Goal: Transaction & Acquisition: Purchase product/service

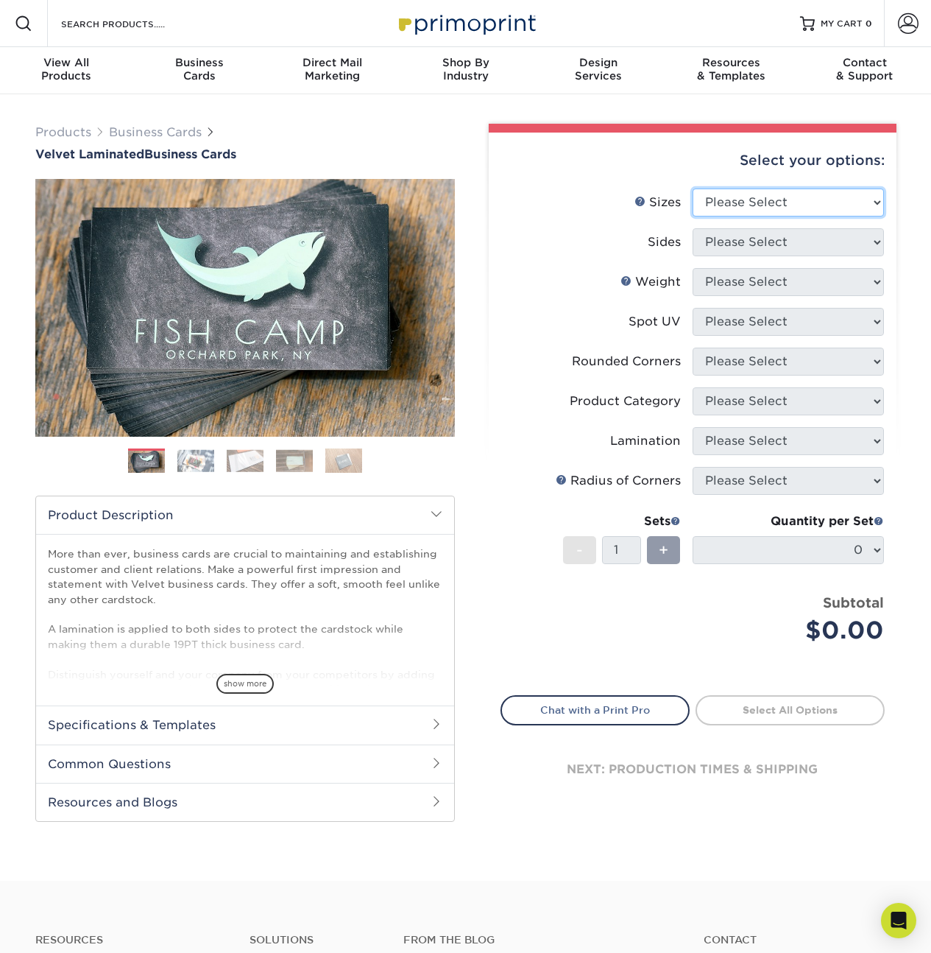
click at [769, 200] on select "Please Select 1.5" x 3.5" - Mini 1.75" x 3.5" - Mini 2" x 2" - Square 2" x 3" -…" at bounding box center [788, 202] width 191 height 28
select select "2.00x3.50"
click at [693, 188] on select "Please Select 1.5" x 3.5" - Mini 1.75" x 3.5" - Mini 2" x 2" - Square 2" x 3" -…" at bounding box center [788, 202] width 191 height 28
click at [730, 250] on select "Please Select Print Both Sides Print Front Only" at bounding box center [788, 242] width 191 height 28
select select "13abbda7-1d64-4f25-8bb2-c179b224825d"
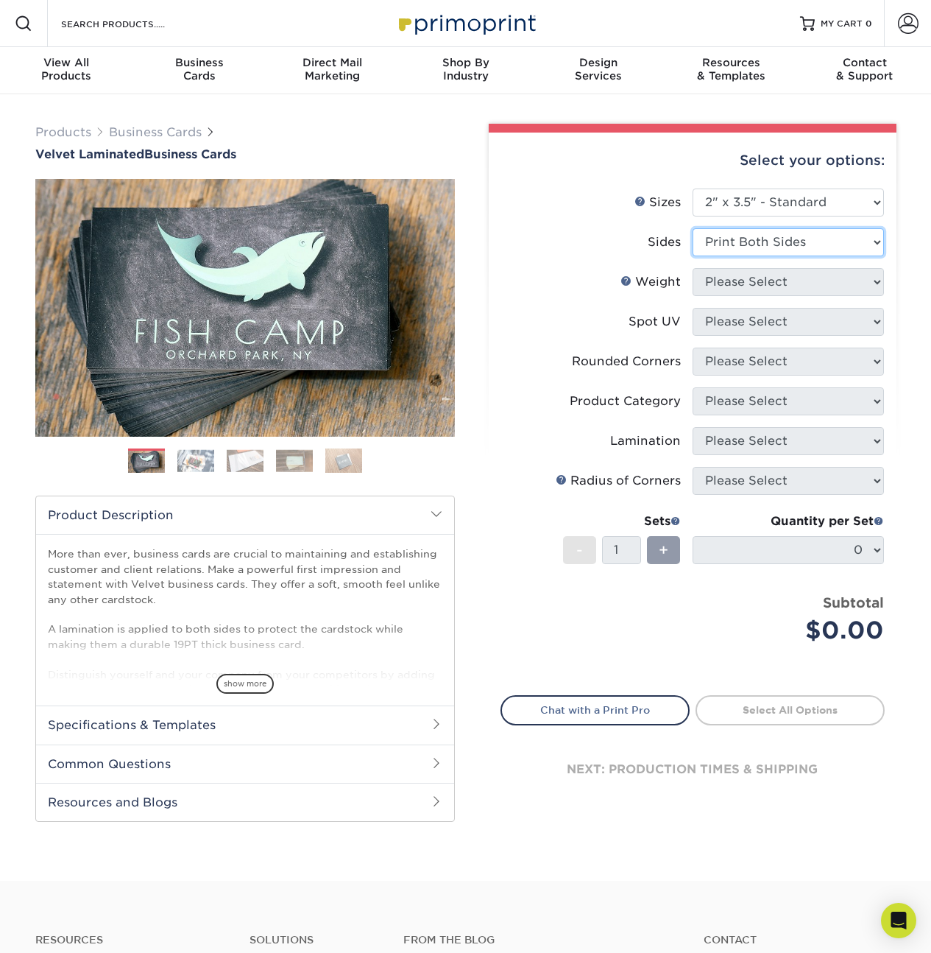
click at [693, 228] on select "Please Select Print Both Sides Print Front Only" at bounding box center [788, 242] width 191 height 28
click at [736, 278] on select "Please Select 16PT" at bounding box center [788, 282] width 191 height 28
select select "16PT"
click at [693, 268] on select "Please Select 16PT" at bounding box center [788, 282] width 191 height 28
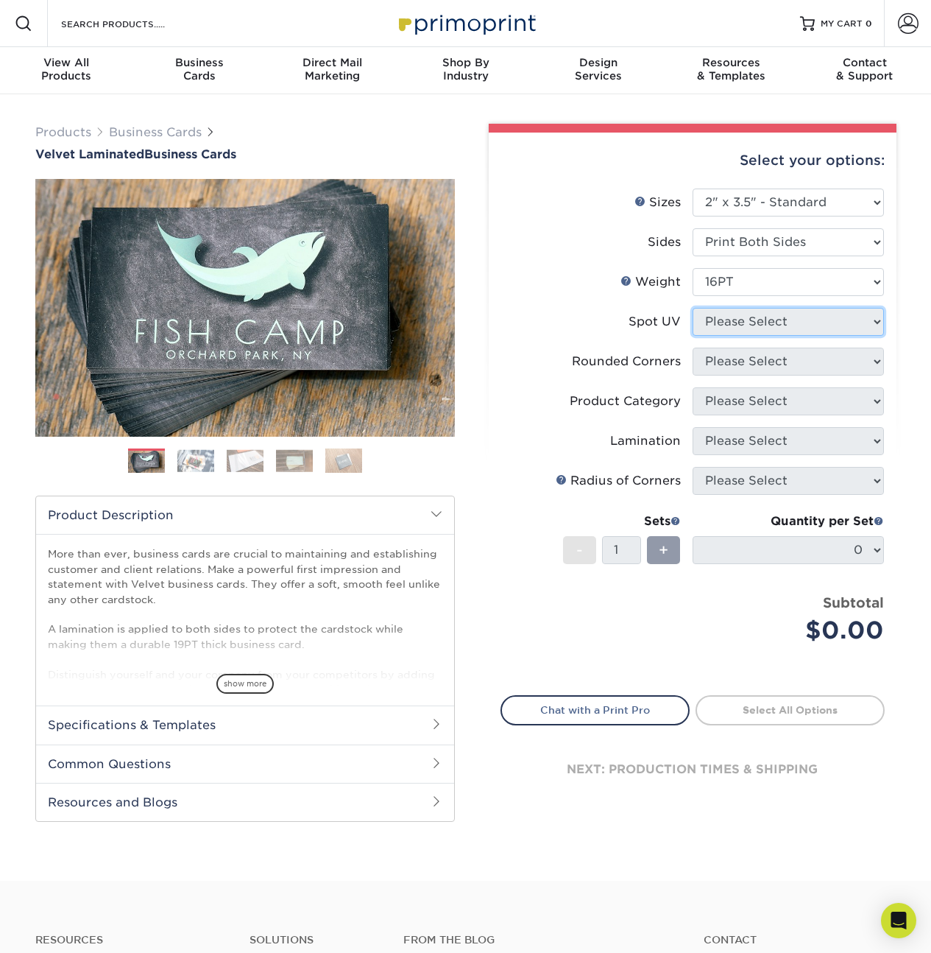
click at [737, 322] on select "Please Select No Spot UV Front and Back (Both Sides) Front Only Back Only" at bounding box center [788, 322] width 191 height 28
select select "1"
click at [693, 308] on select "Please Select No Spot UV Front and Back (Both Sides) Front Only Back Only" at bounding box center [788, 322] width 191 height 28
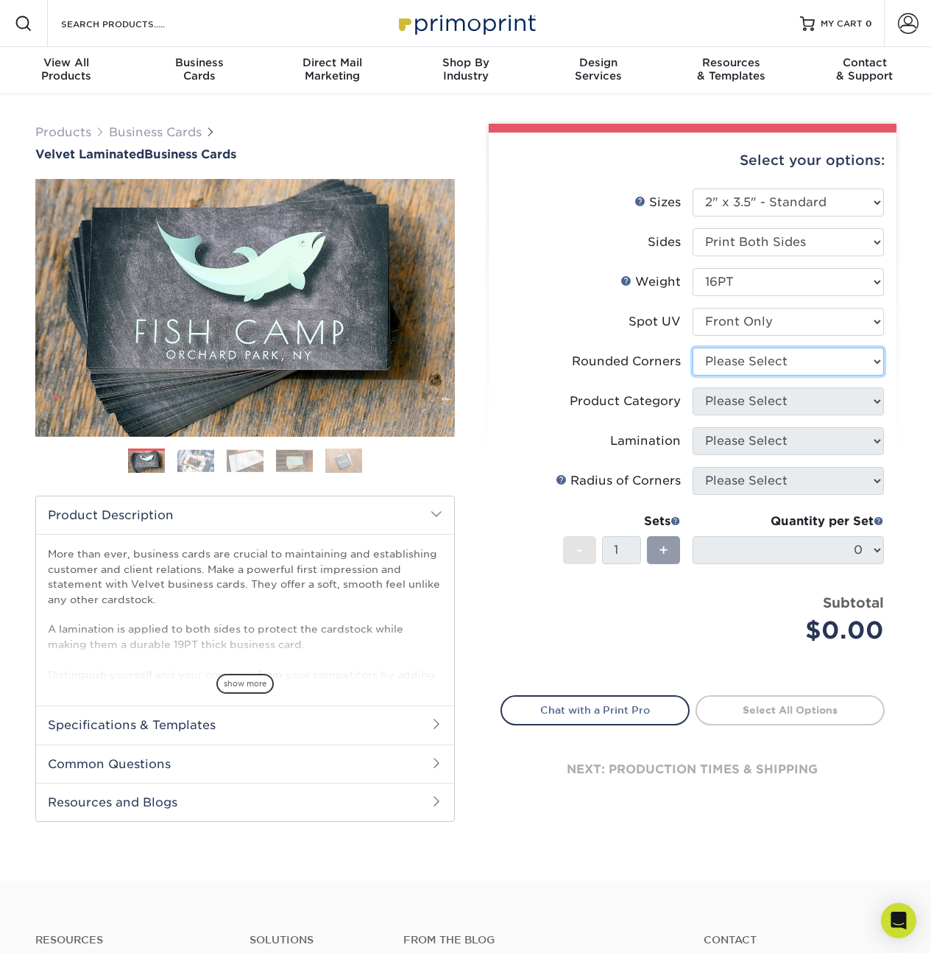
click at [743, 367] on select "Please Select Yes - Round 2 Corners Yes - Round 4 Corners No" at bounding box center [788, 361] width 191 height 28
select select "0"
click at [693, 347] on select "Please Select Yes - Round 2 Corners Yes - Round 4 Corners No" at bounding box center [788, 361] width 191 height 28
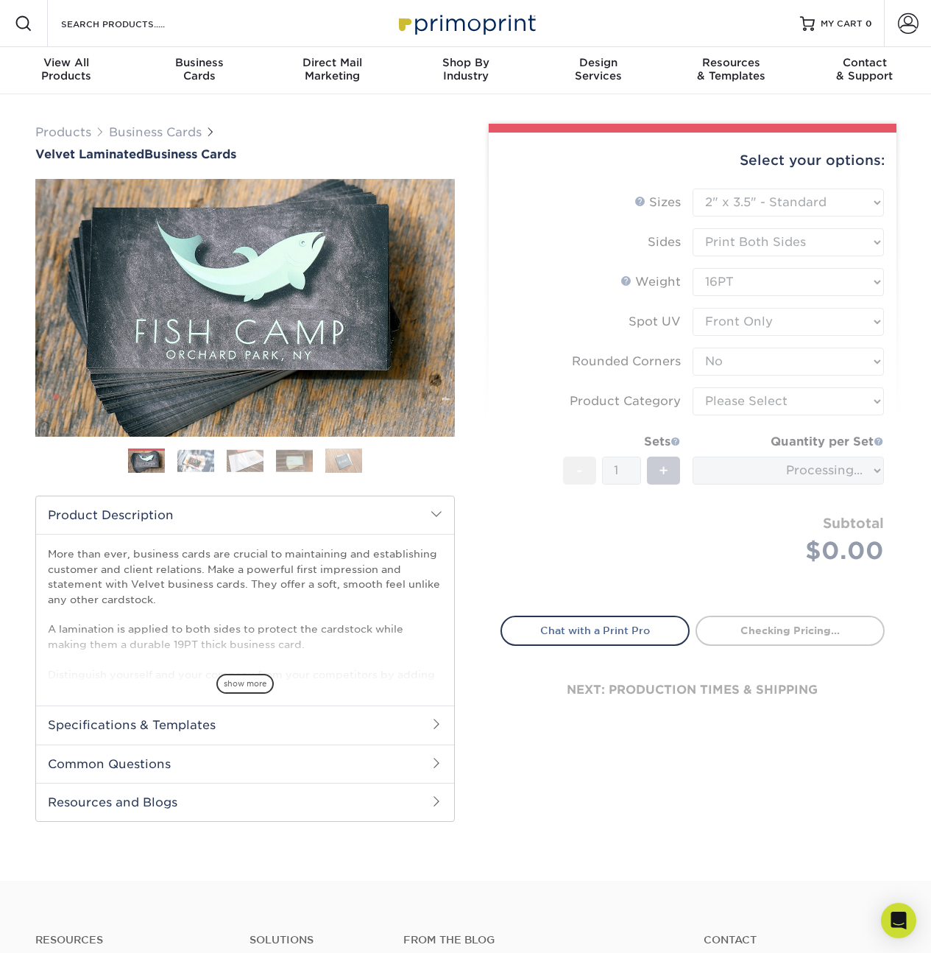
click at [738, 409] on form "Sizes Help Sizes Please Select 1.5" x 3.5" - Mini 1.75" x 3.5" - Mini 2" x 2" -…" at bounding box center [693, 393] width 384 height 410
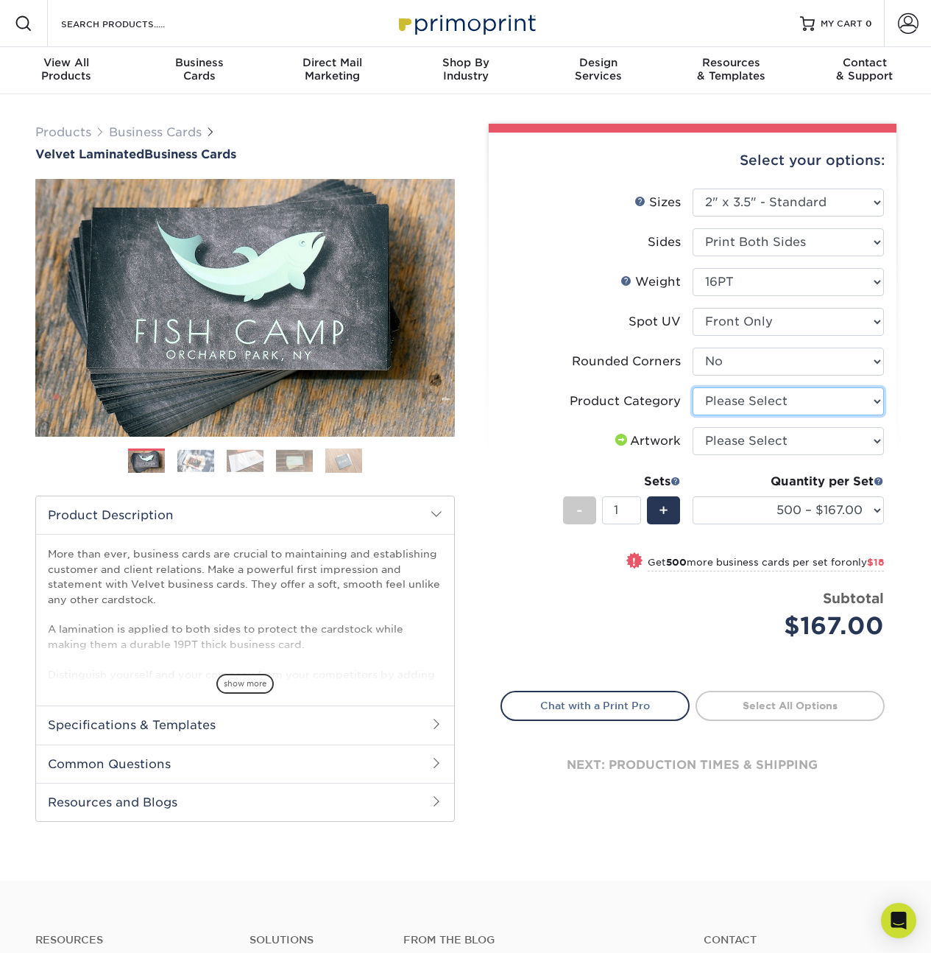
click at [742, 403] on select "Please Select Business Cards" at bounding box center [788, 401] width 191 height 28
select select "3b5148f1-0588-4f88-a218-97bcfdce65c1"
click at [693, 387] on select "Please Select Business Cards" at bounding box center [788, 401] width 191 height 28
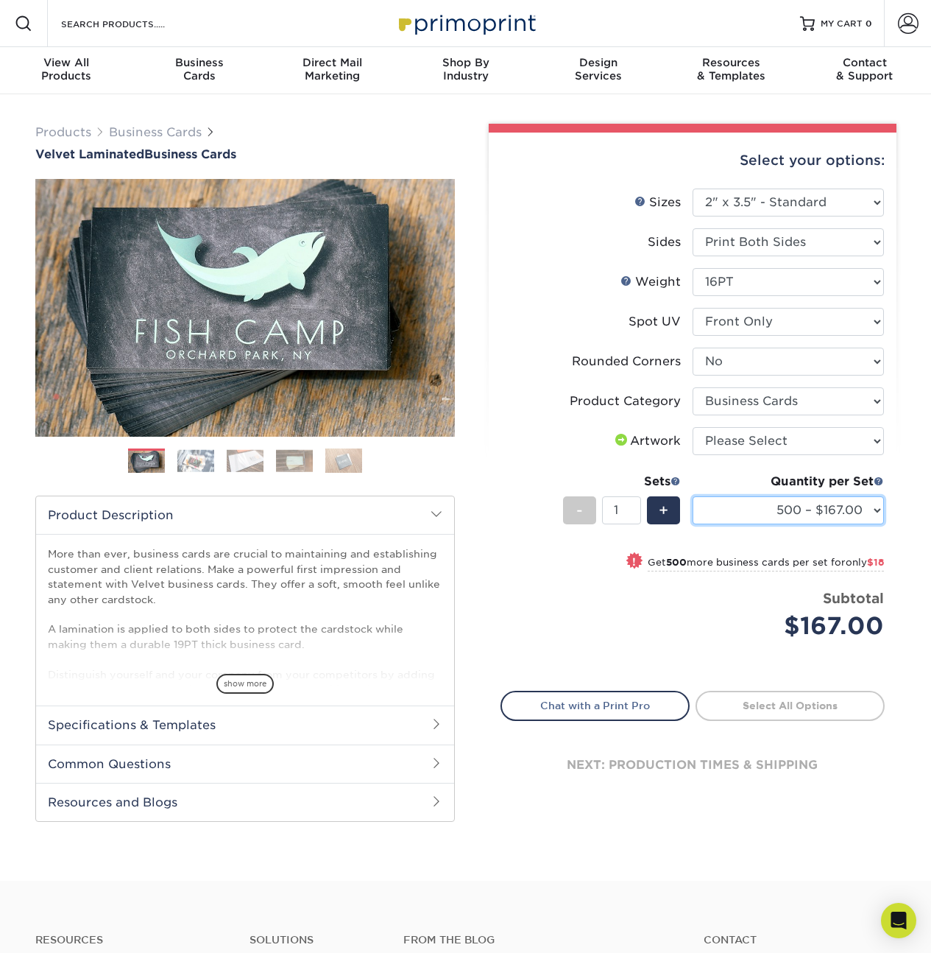
click at [849, 503] on select "500 – $167.00 1000 – $185.00 2500 – $439.00 5000 – $733.00 10000 – $1307.00" at bounding box center [788, 510] width 191 height 28
